Goal: Task Accomplishment & Management: Use online tool/utility

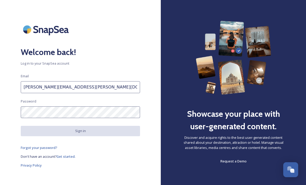
type input "[PERSON_NAME][EMAIL_ADDRESS][PERSON_NAME][DOMAIN_NAME]"
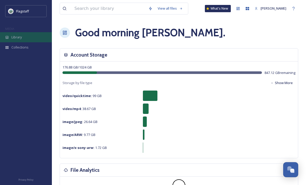
click at [24, 40] on div "Library" at bounding box center [26, 37] width 52 height 10
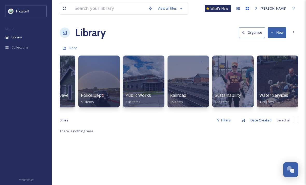
scroll to position [0, 607]
click at [245, 77] on div at bounding box center [233, 81] width 42 height 53
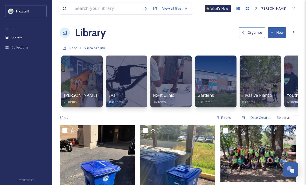
click at [274, 32] on button "New" at bounding box center [276, 32] width 19 height 11
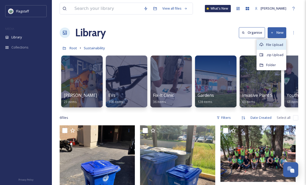
click at [276, 43] on span "File Upload" at bounding box center [274, 44] width 17 height 5
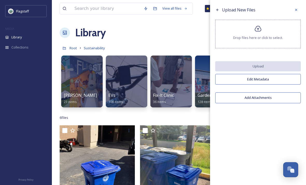
click at [288, 40] on div "Drop files here or click to select." at bounding box center [258, 34] width 86 height 29
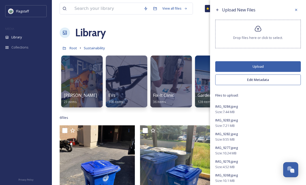
click at [289, 70] on button "Upload" at bounding box center [258, 66] width 86 height 11
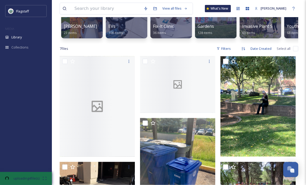
scroll to position [73, 0]
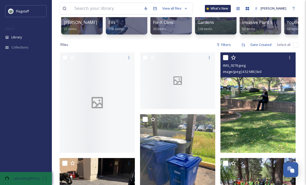
click at [273, 78] on img at bounding box center [257, 102] width 75 height 100
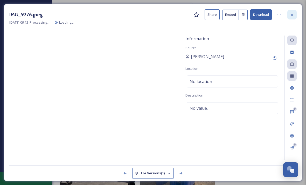
click at [292, 14] on icon at bounding box center [292, 15] width 4 height 4
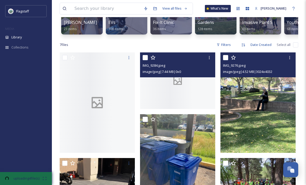
click at [196, 94] on div at bounding box center [177, 80] width 75 height 57
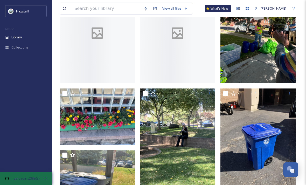
scroll to position [157, 0]
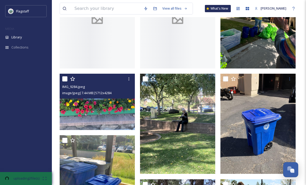
click at [121, 89] on div "IMG_9284.jpeg" at bounding box center [97, 86] width 71 height 6
click at [131, 81] on div at bounding box center [128, 78] width 9 height 9
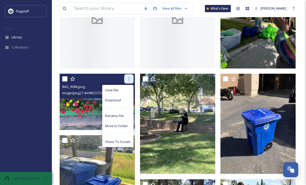
click at [131, 80] on div at bounding box center [128, 78] width 9 height 9
click at [130, 79] on icon at bounding box center [129, 79] width 4 height 4
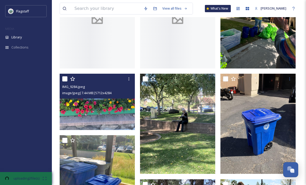
click at [144, 74] on div at bounding box center [177, 80] width 75 height 12
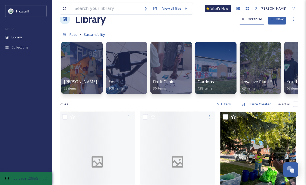
scroll to position [0, 0]
